Goal: Information Seeking & Learning: Learn about a topic

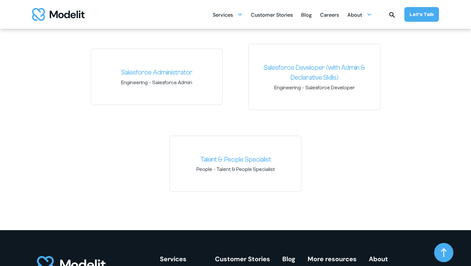
scroll to position [1157, 0]
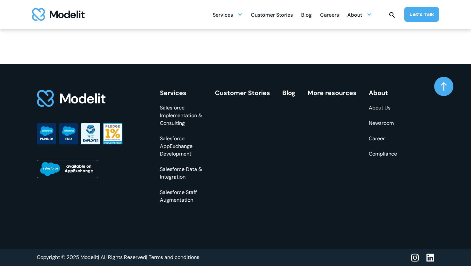
click at [335, 8] on link "Careers" at bounding box center [329, 14] width 19 height 12
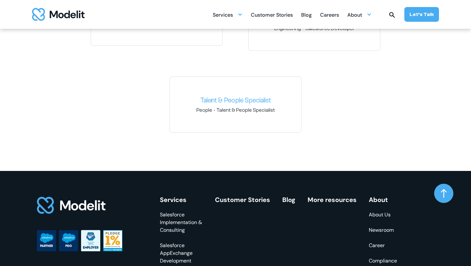
scroll to position [926, 0]
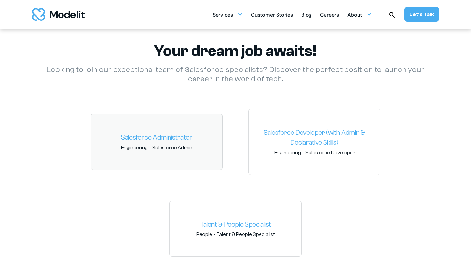
click at [185, 130] on div "Salesforce Administrator Engineering - Salesforce Admin" at bounding box center [157, 142] width 132 height 56
click at [174, 137] on link "Salesforce Administrator" at bounding box center [156, 138] width 121 height 10
